Goal: Check status: Check status

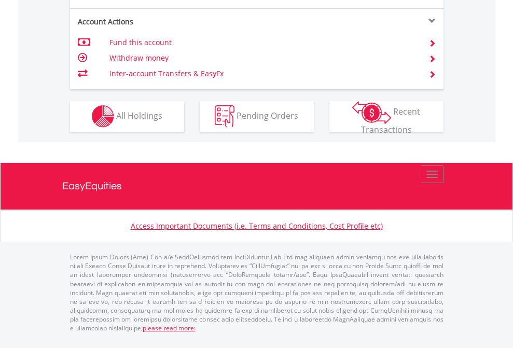
scroll to position [973, 0]
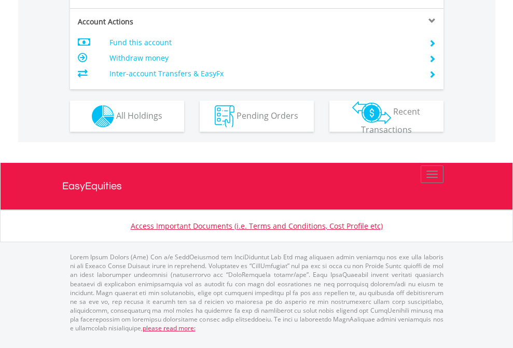
scroll to position [973, 0]
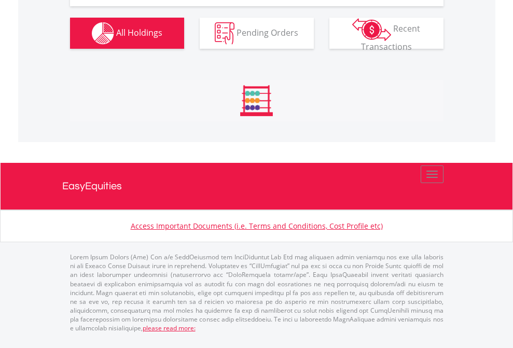
scroll to position [99, 163]
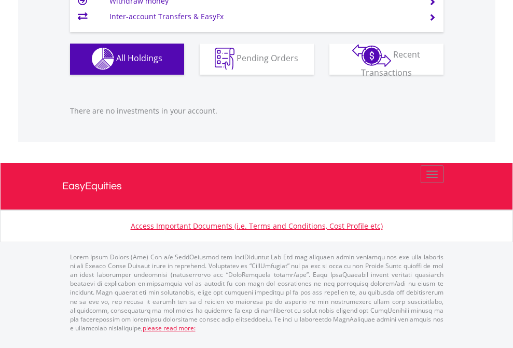
scroll to position [99, 163]
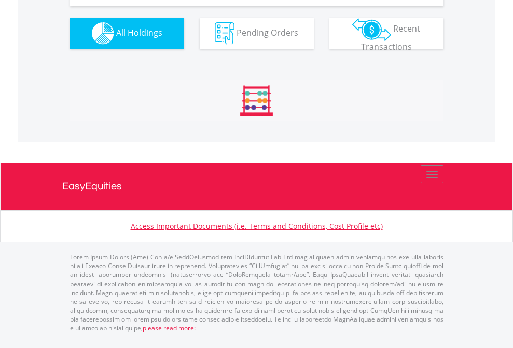
scroll to position [1152, 0]
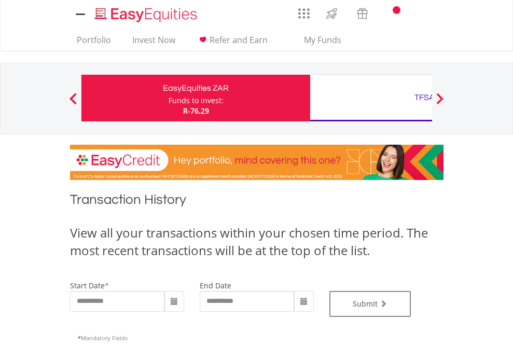
type input "**********"
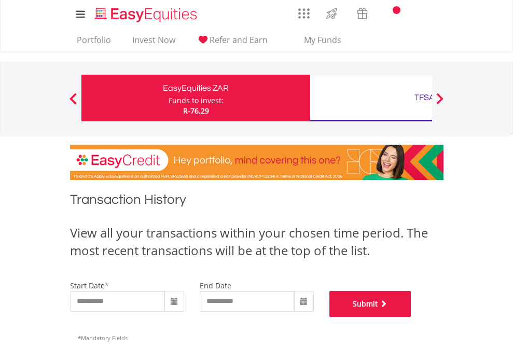
click at [411, 317] on button "Submit" at bounding box center [370, 304] width 82 height 26
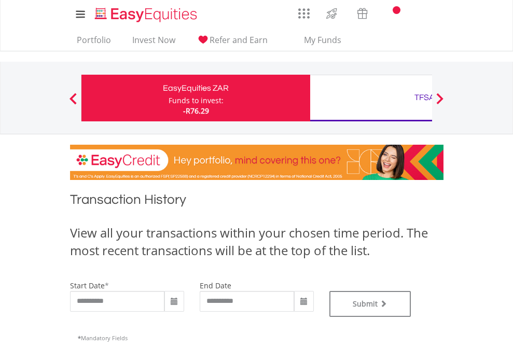
click at [371, 98] on div "TFSA" at bounding box center [424, 97] width 216 height 15
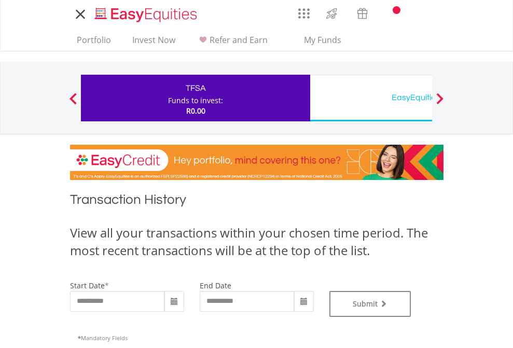
type input "**********"
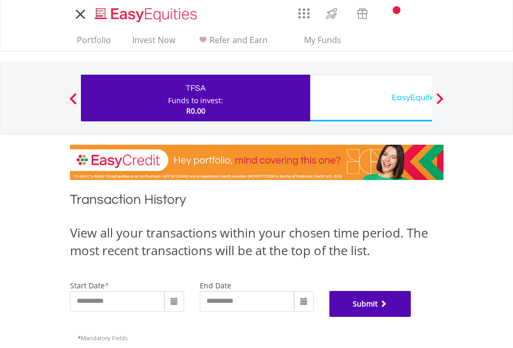
click at [411, 317] on button "Submit" at bounding box center [370, 304] width 82 height 26
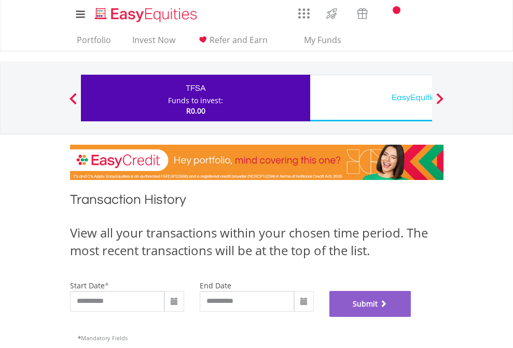
scroll to position [420, 0]
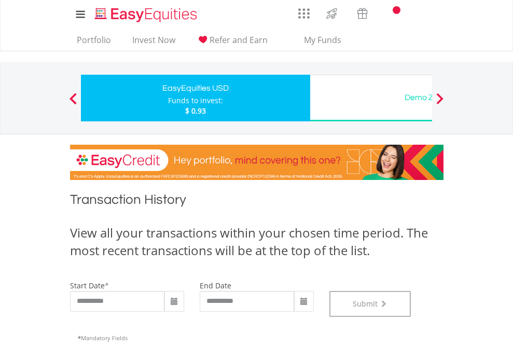
scroll to position [420, 0]
